Goal: Check status: Check status

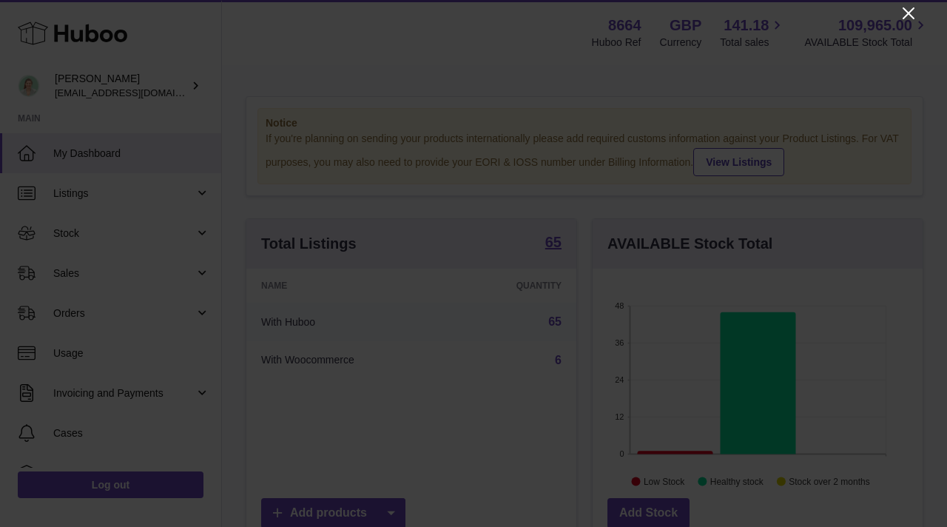
click at [910, 10] on icon "Close" at bounding box center [909, 13] width 12 height 12
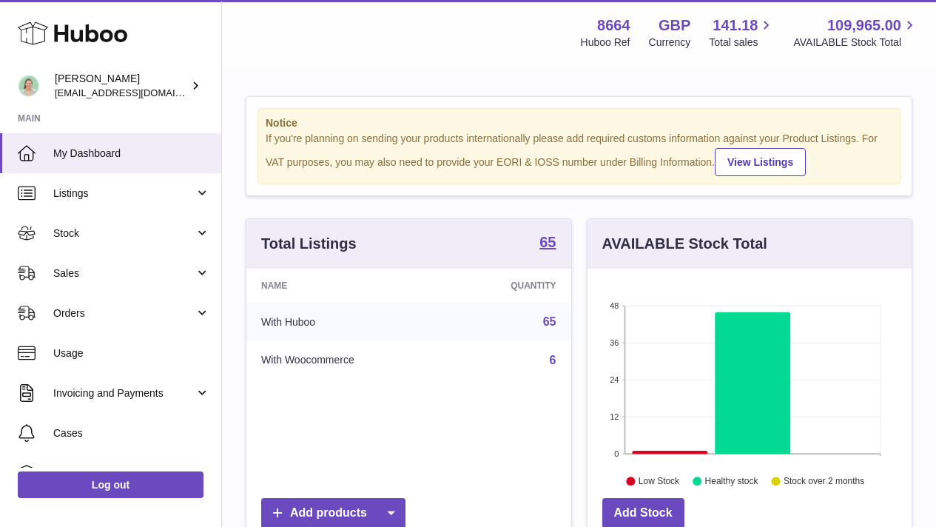
scroll to position [739831, 739737]
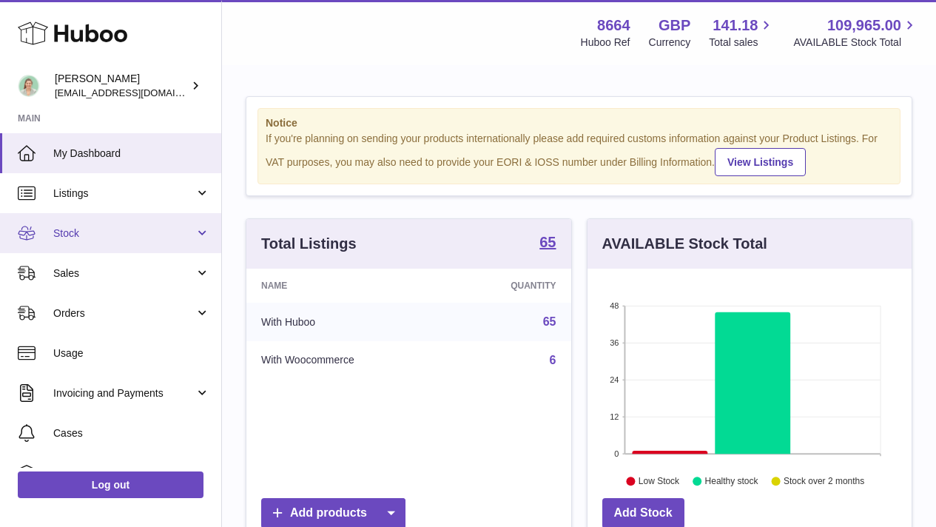
click at [194, 232] on link "Stock" at bounding box center [110, 233] width 221 height 40
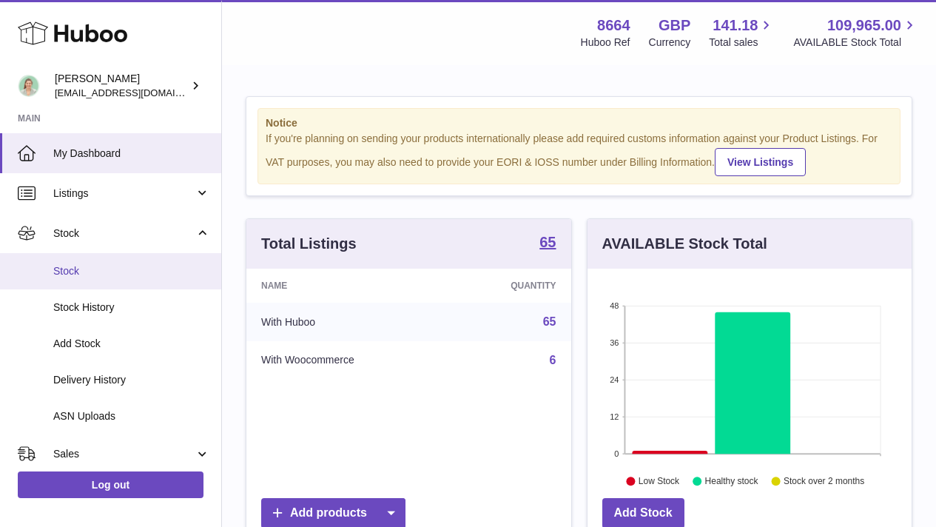
click at [178, 272] on span "Stock" at bounding box center [131, 271] width 157 height 14
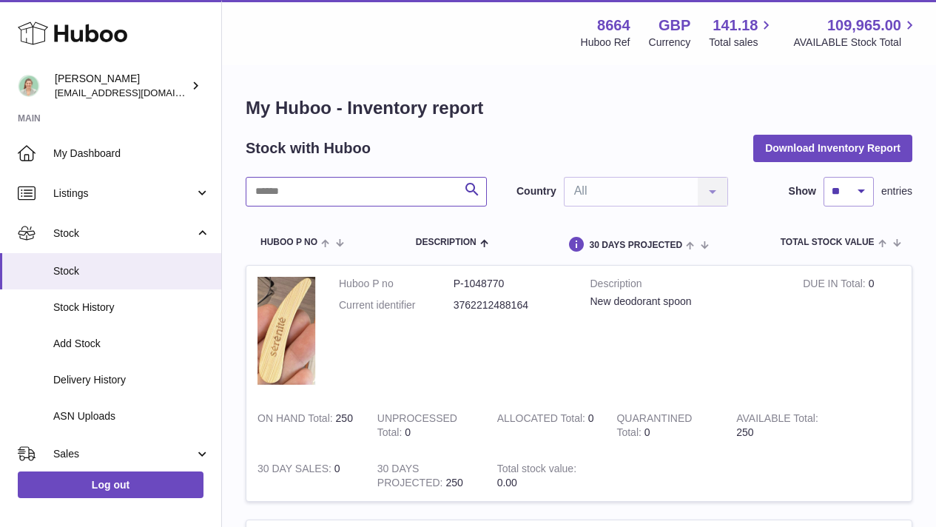
click at [346, 191] on input "text" at bounding box center [366, 192] width 241 height 30
type input "***"
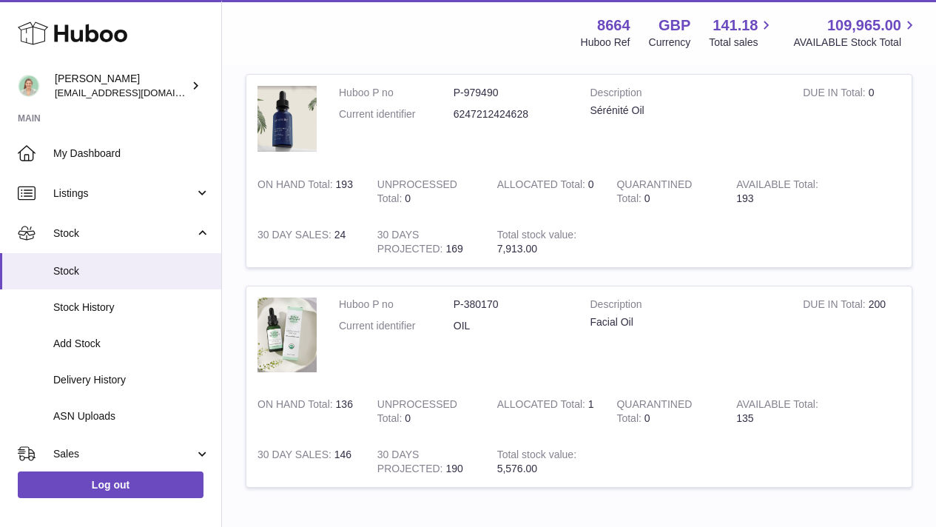
scroll to position [192, 0]
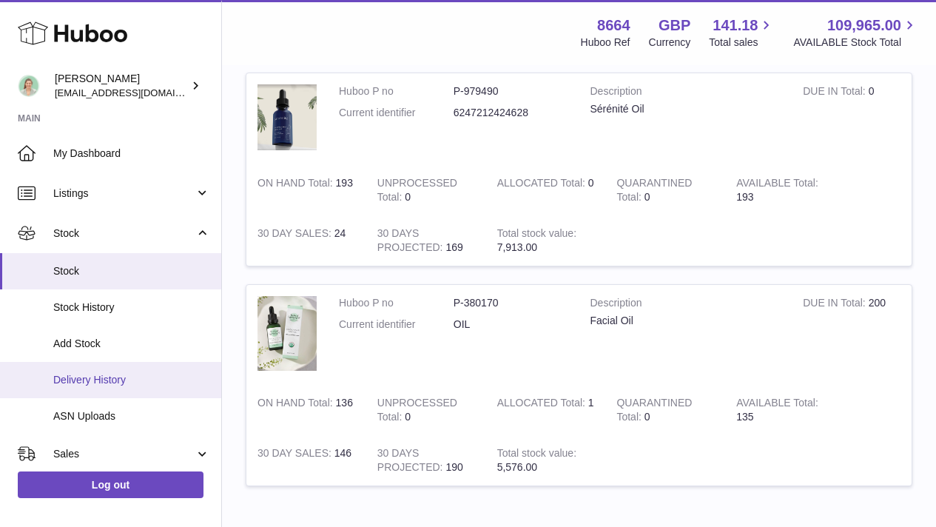
click at [119, 387] on link "Delivery History" at bounding box center [110, 380] width 221 height 36
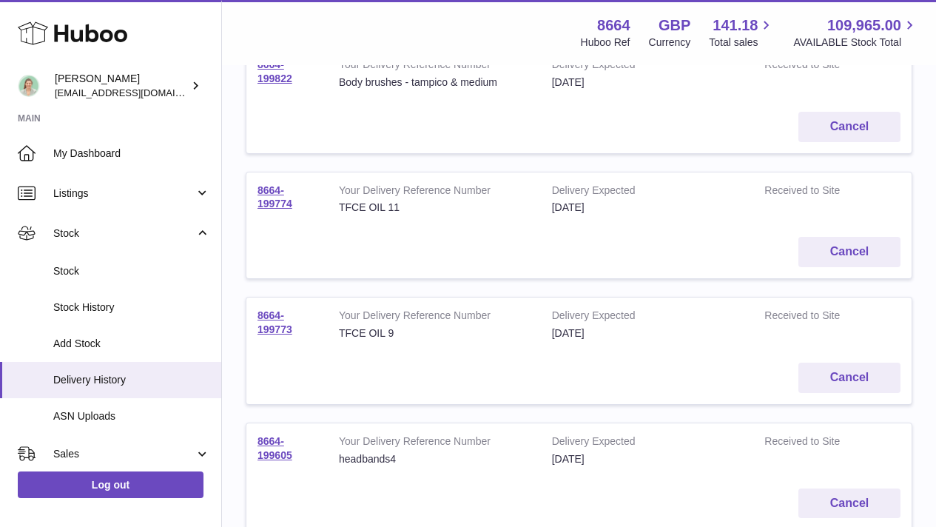
scroll to position [434, 0]
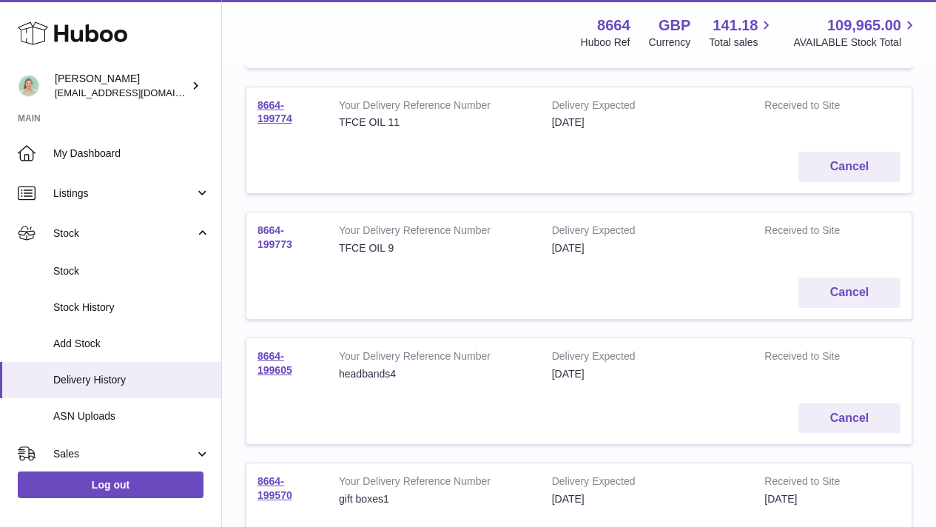
click at [278, 235] on link "8664-199773" at bounding box center [275, 237] width 35 height 26
